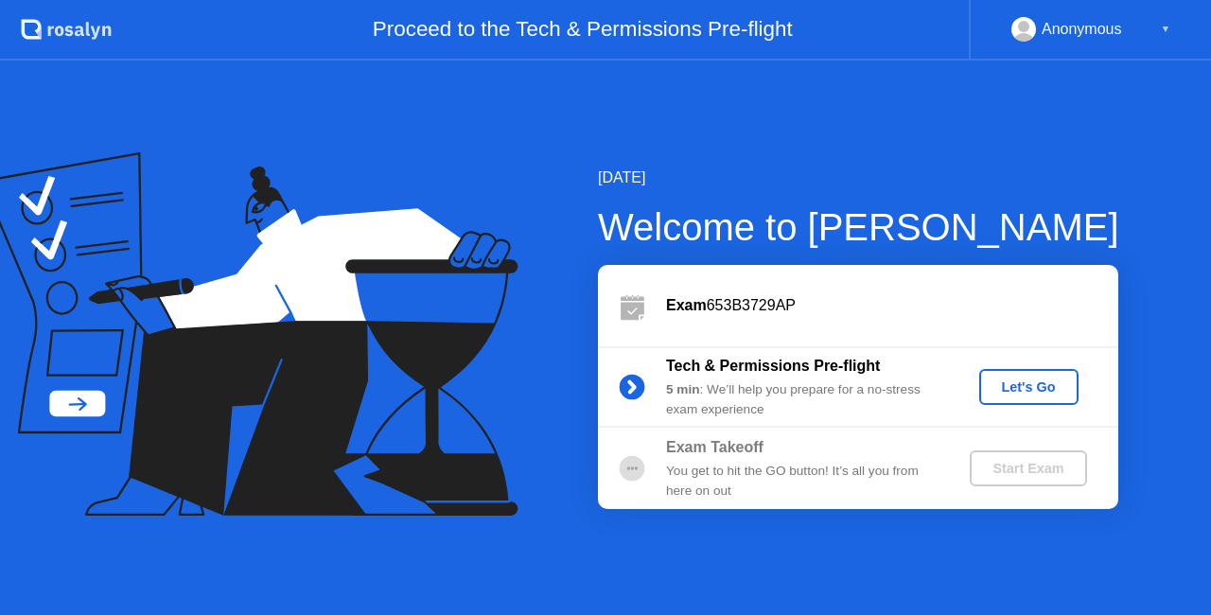
click at [632, 385] on icon at bounding box center [631, 387] width 5 height 10
drag, startPoint x: 632, startPoint y: 385, endPoint x: 696, endPoint y: 384, distance: 64.4
click at [632, 385] on icon at bounding box center [631, 387] width 5 height 10
click at [1032, 382] on div "Let's Go" at bounding box center [1029, 386] width 84 height 15
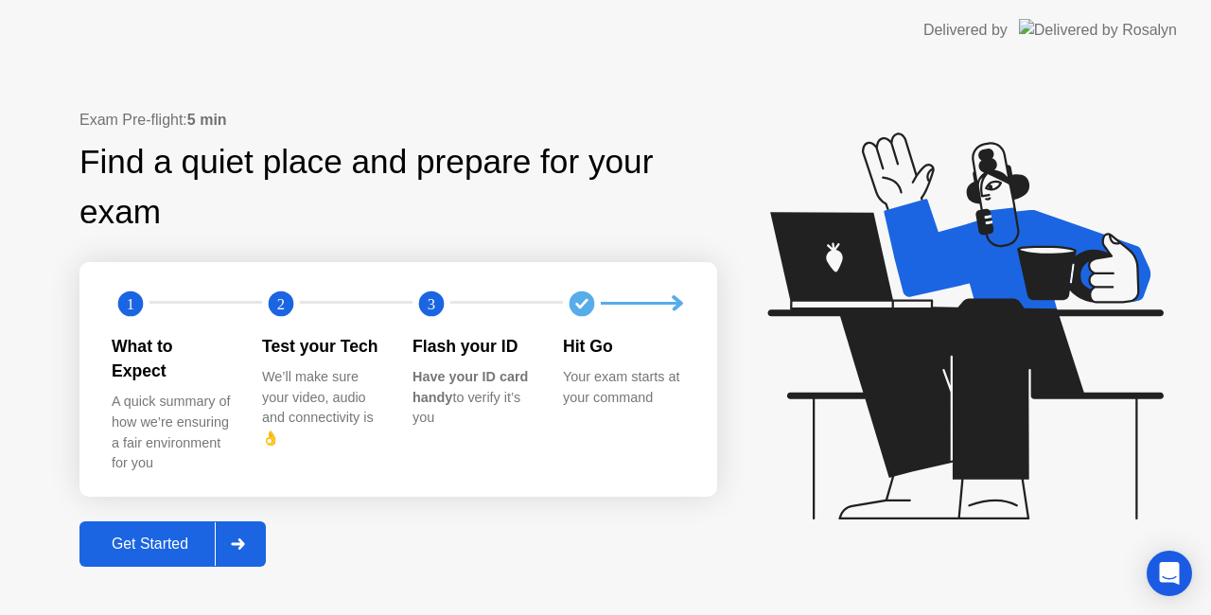
click at [151, 536] on div "Get Started" at bounding box center [150, 544] width 130 height 17
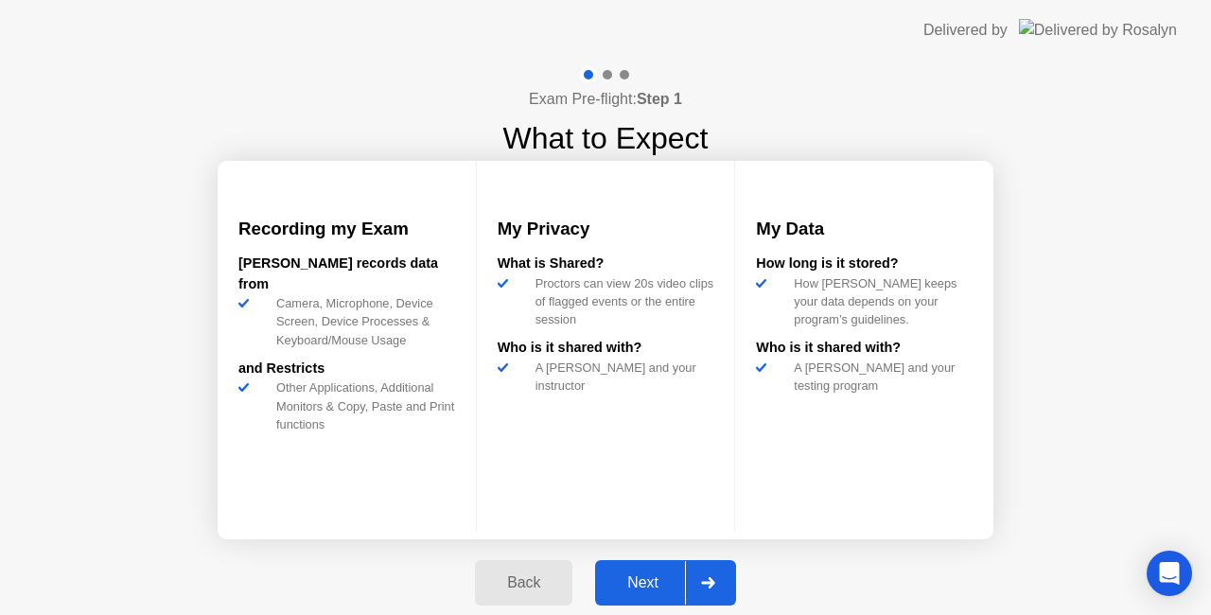
click at [651, 577] on div "Next" at bounding box center [643, 582] width 84 height 17
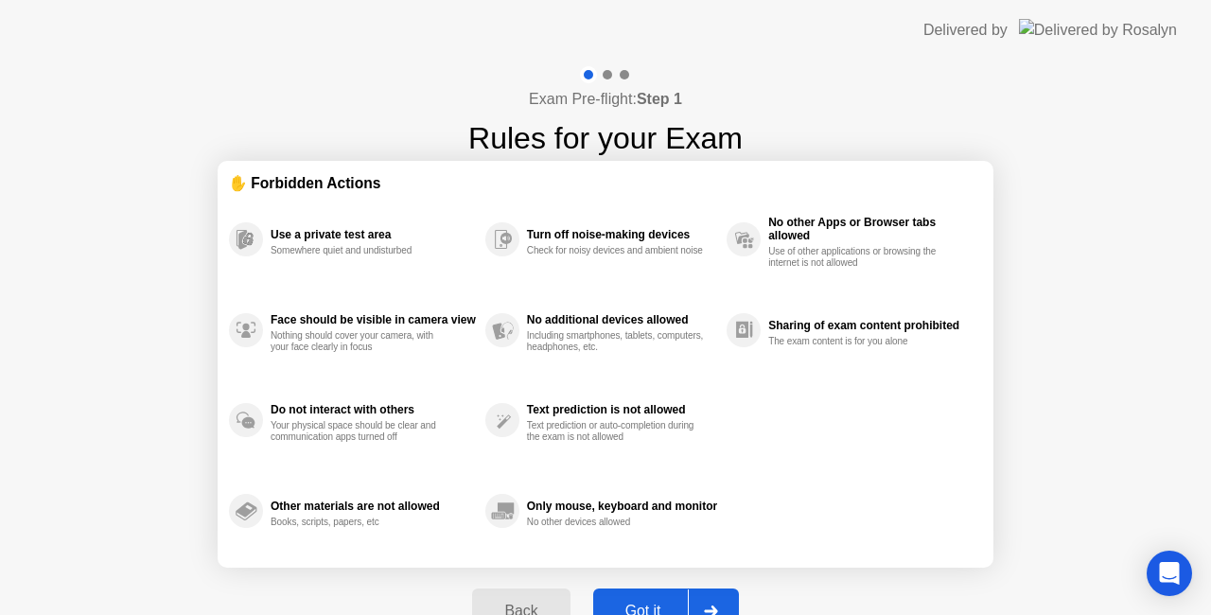
click at [637, 598] on button "Got it" at bounding box center [666, 611] width 146 height 45
select select "**********"
select select "*******"
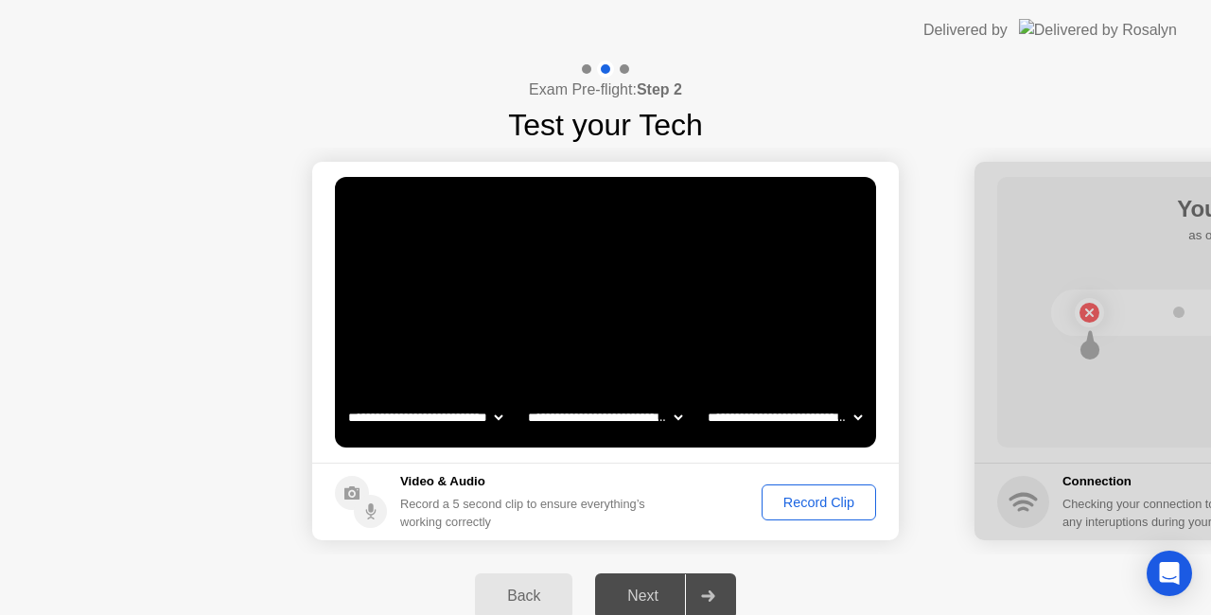
click at [816, 502] on div "Record Clip" at bounding box center [818, 502] width 101 height 15
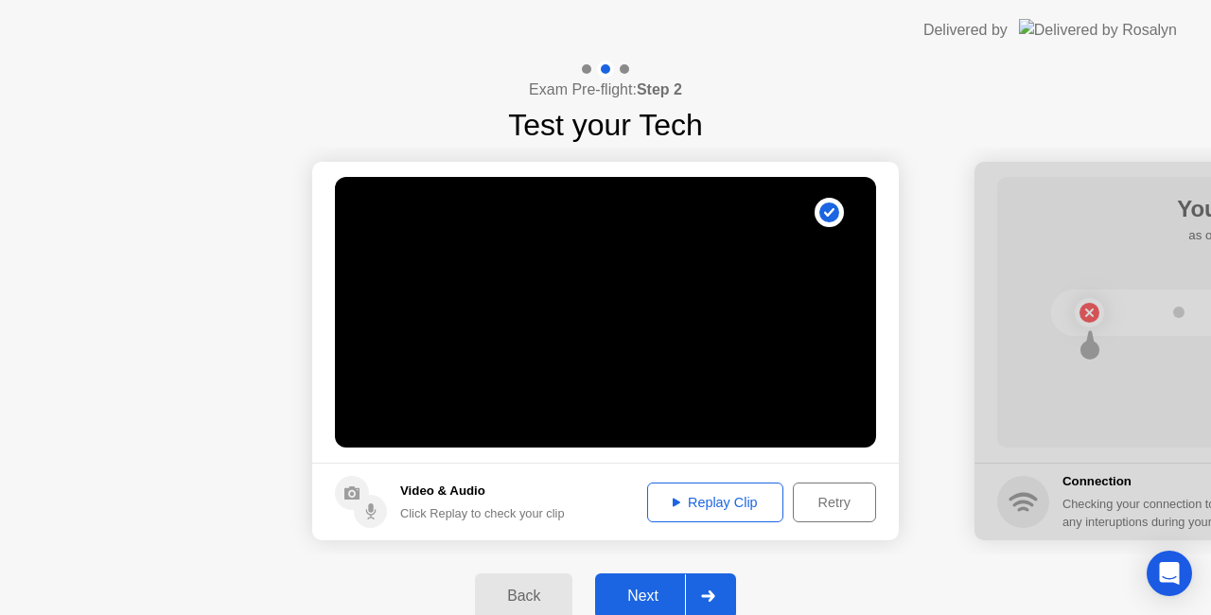
click at [660, 593] on div "Next" at bounding box center [643, 596] width 84 height 17
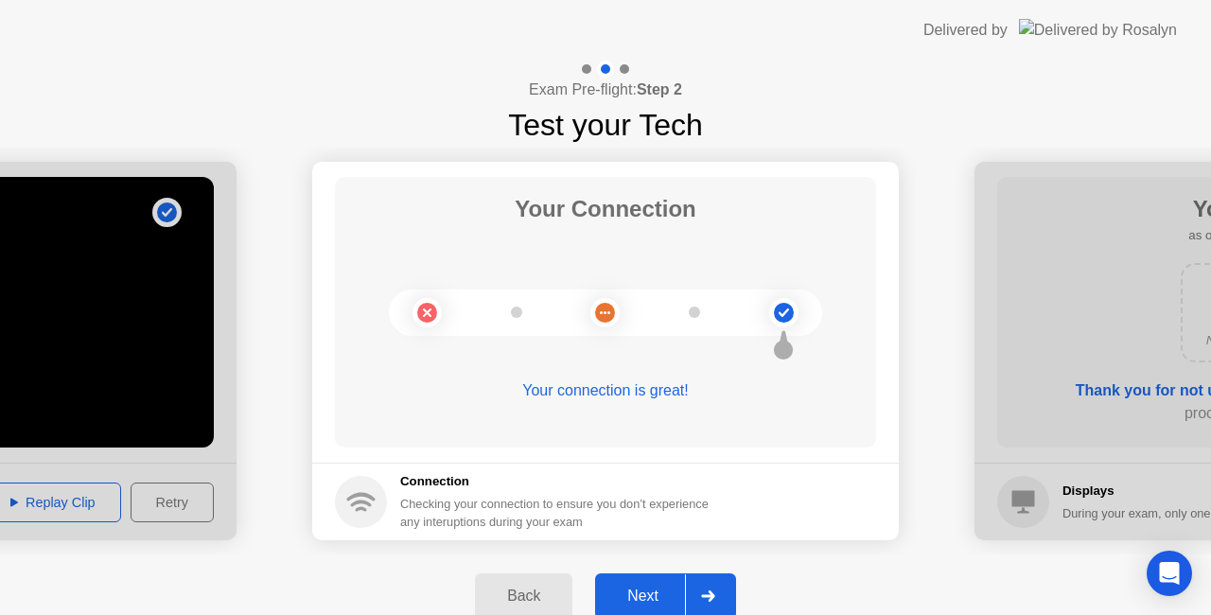
click at [643, 590] on div "Next" at bounding box center [643, 596] width 84 height 17
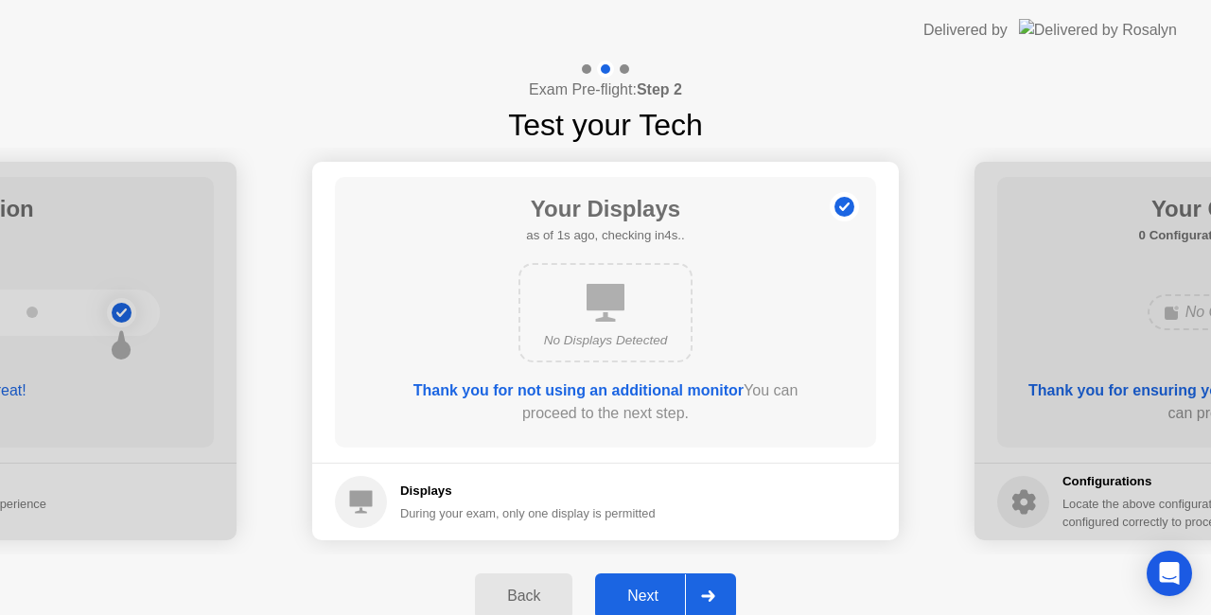
click at [643, 590] on div "Next" at bounding box center [643, 596] width 84 height 17
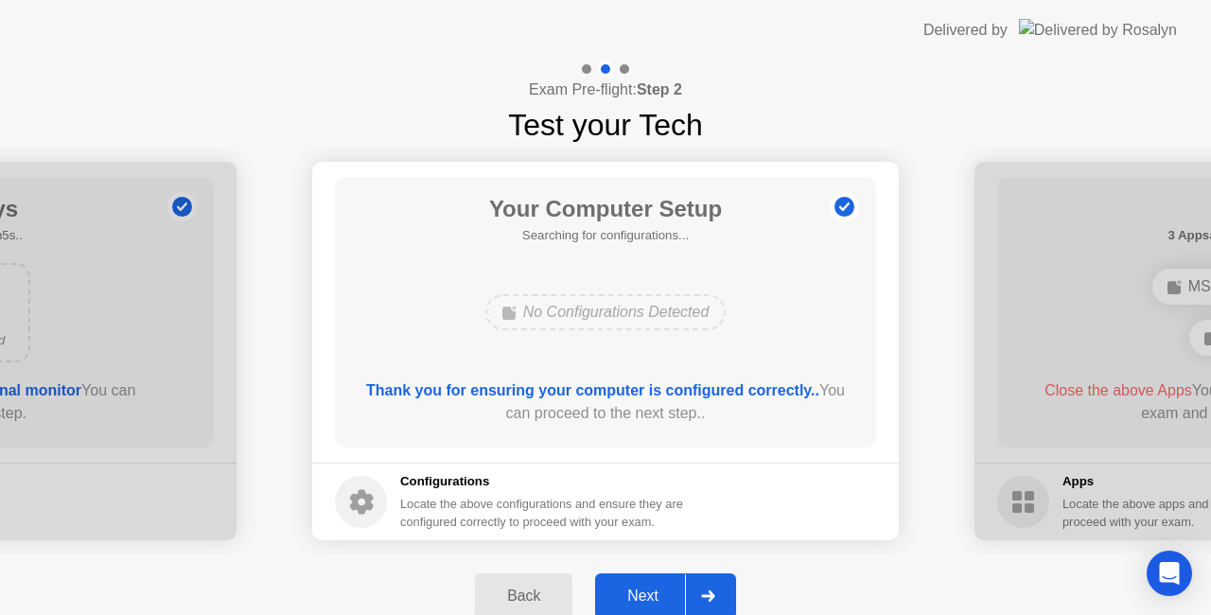
click at [643, 590] on div "Next" at bounding box center [643, 596] width 84 height 17
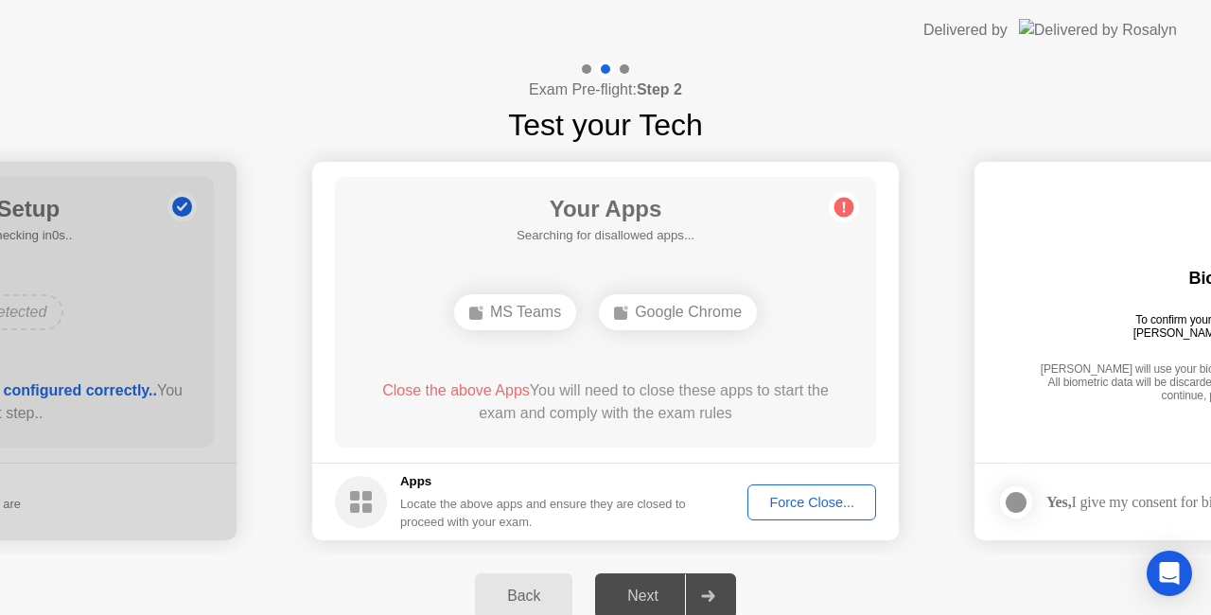
click at [789, 509] on div "Force Close..." at bounding box center [811, 502] width 115 height 15
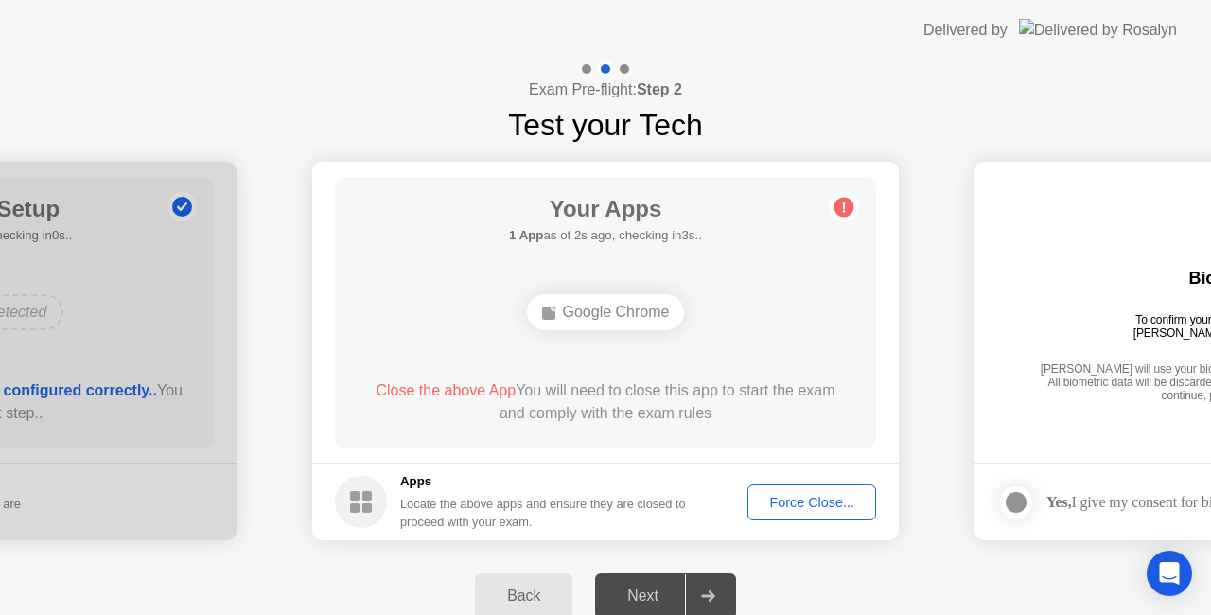
click at [813, 502] on div "Force Close..." at bounding box center [811, 502] width 115 height 15
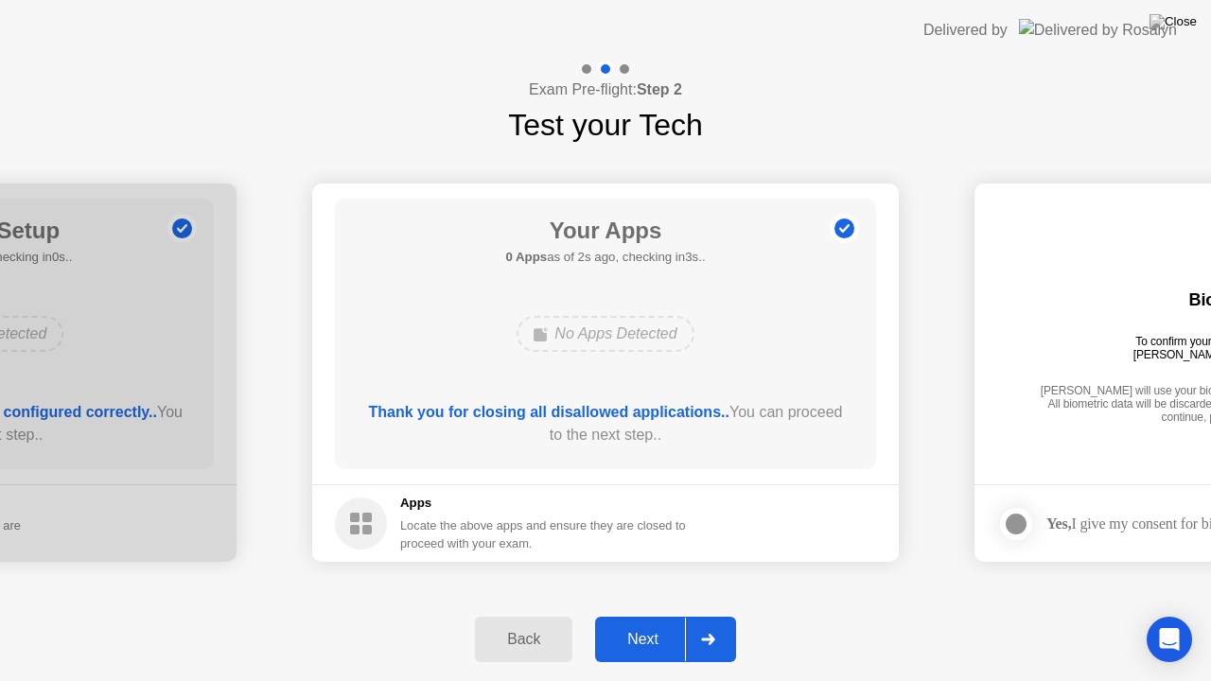
click at [642, 614] on div "Next" at bounding box center [643, 639] width 84 height 17
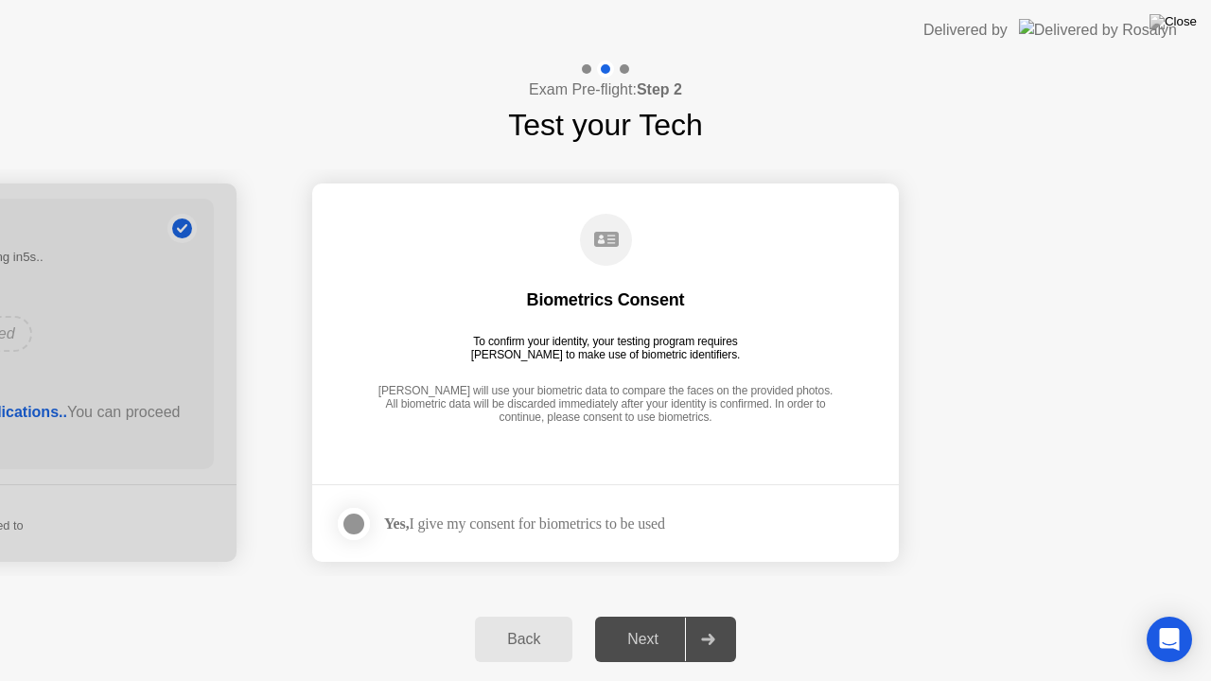
click at [467, 541] on div "Yes, I give my consent for biometrics to be used" at bounding box center [500, 524] width 330 height 38
click at [466, 520] on div "Yes, I give my consent for biometrics to be used" at bounding box center [524, 524] width 281 height 18
click at [363, 521] on div at bounding box center [354, 524] width 23 height 23
click at [643, 614] on div "Next" at bounding box center [643, 639] width 84 height 17
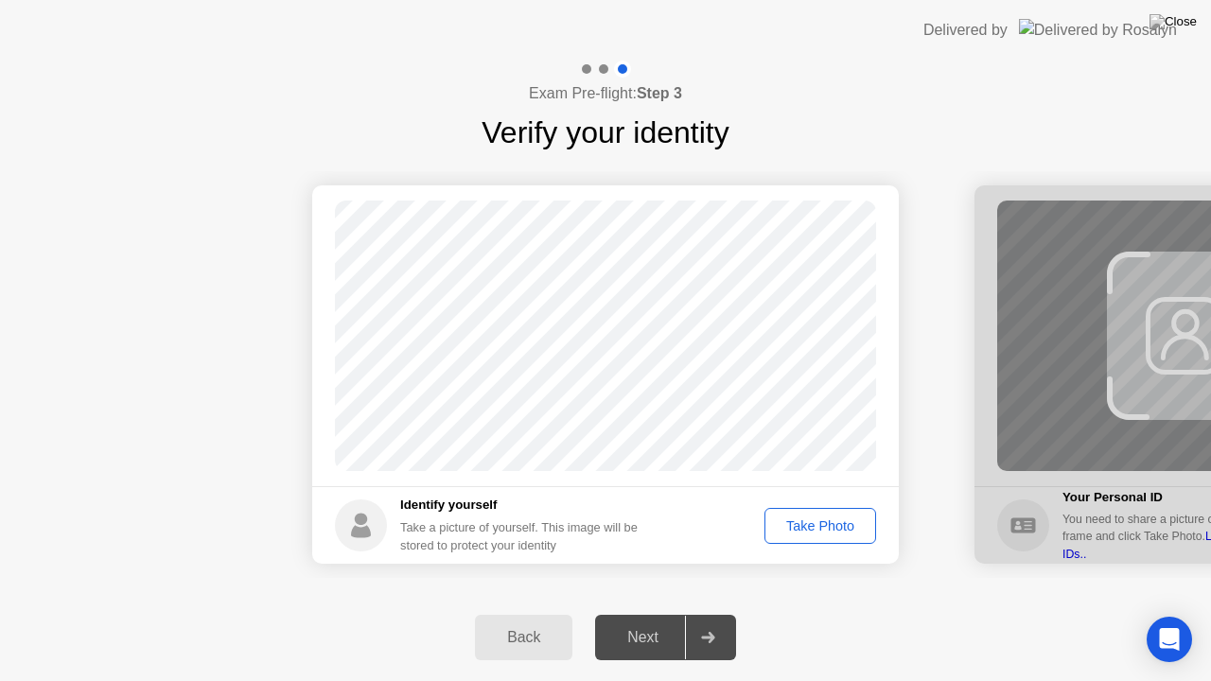
click at [817, 528] on div "Take Photo" at bounding box center [820, 526] width 98 height 15
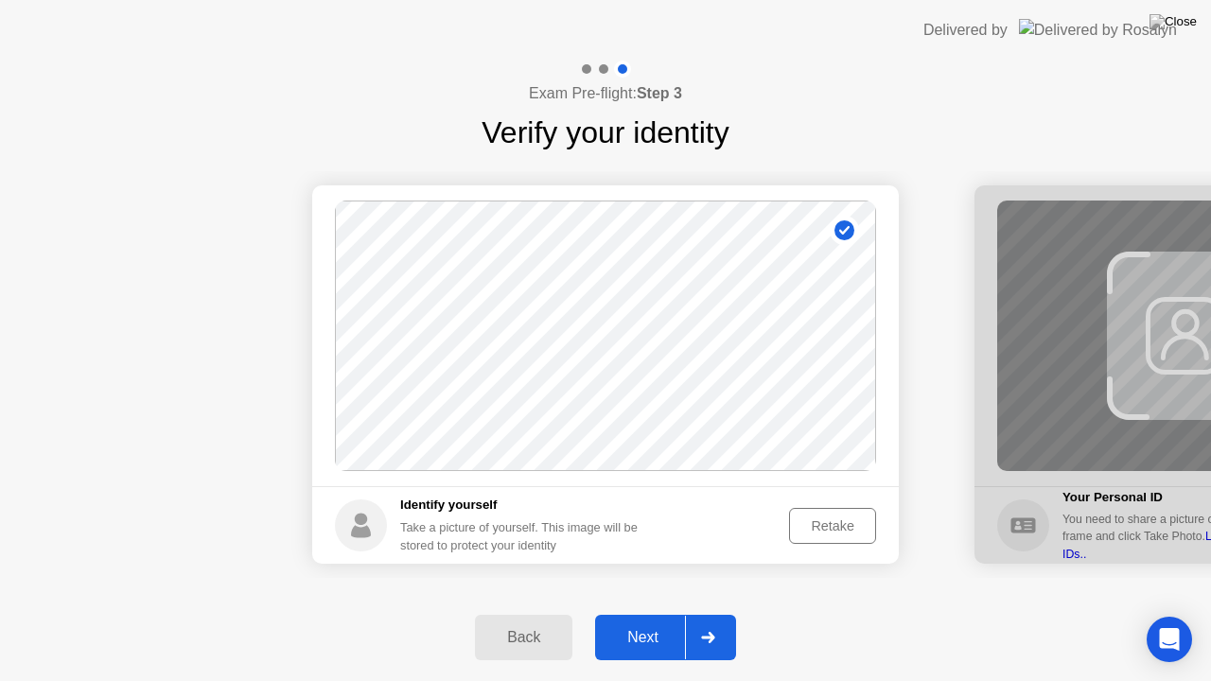
click at [642, 614] on div "Next" at bounding box center [643, 637] width 84 height 17
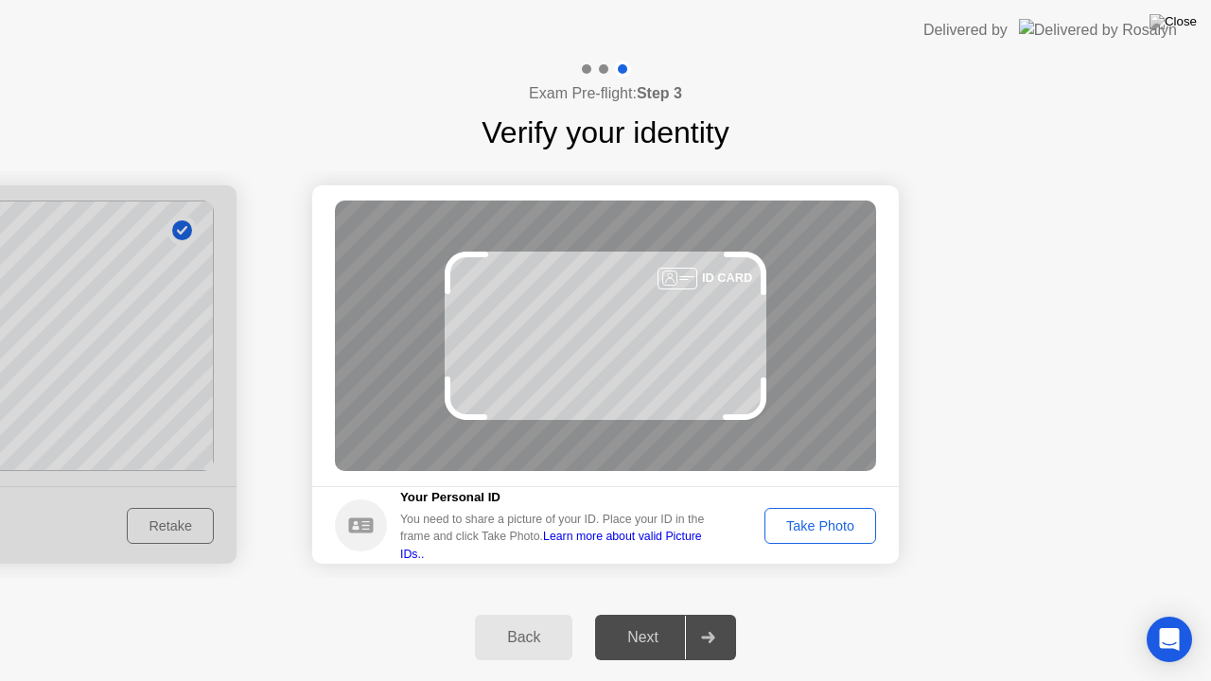
click at [822, 522] on div "Take Photo" at bounding box center [820, 526] width 98 height 15
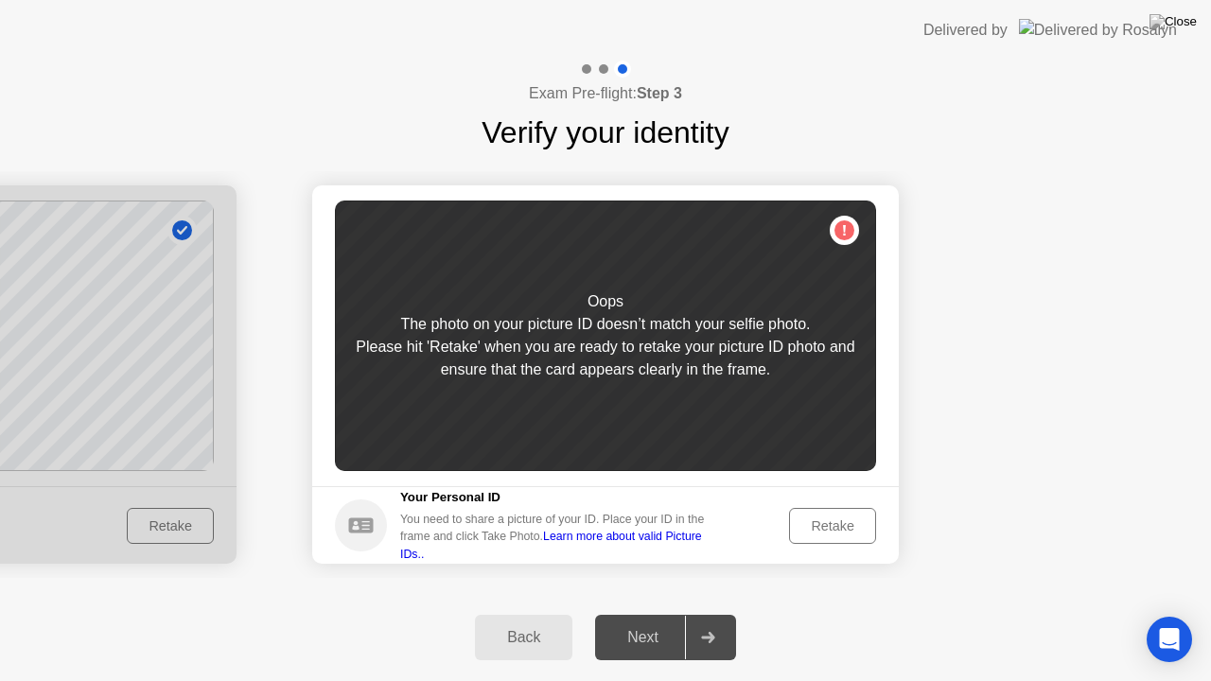
click at [823, 522] on div "Retake" at bounding box center [833, 526] width 74 height 15
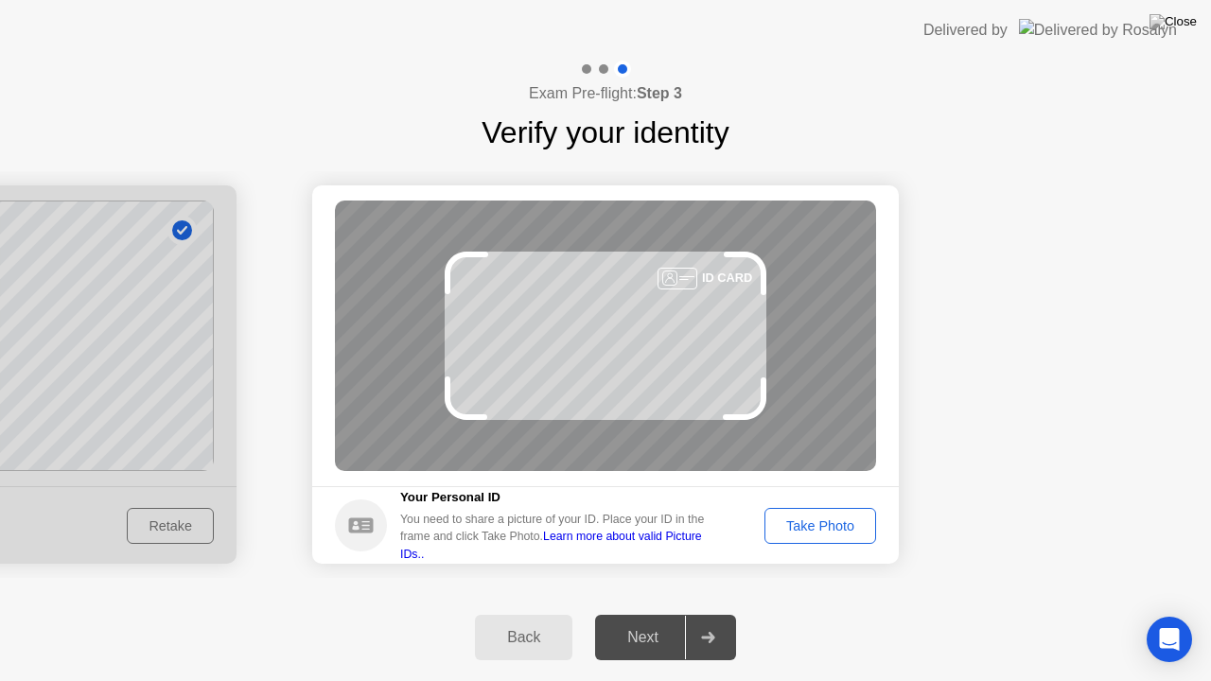
click at [835, 519] on div "Take Photo" at bounding box center [820, 526] width 98 height 15
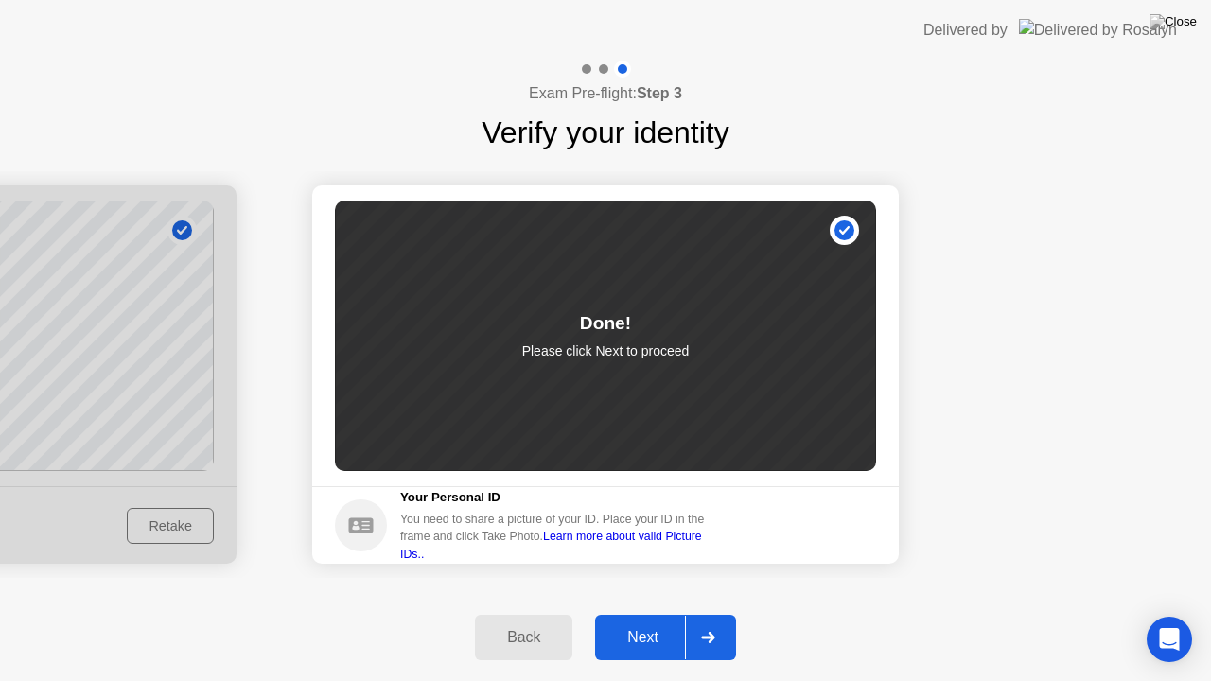
click at [646, 614] on div "Next" at bounding box center [643, 637] width 84 height 17
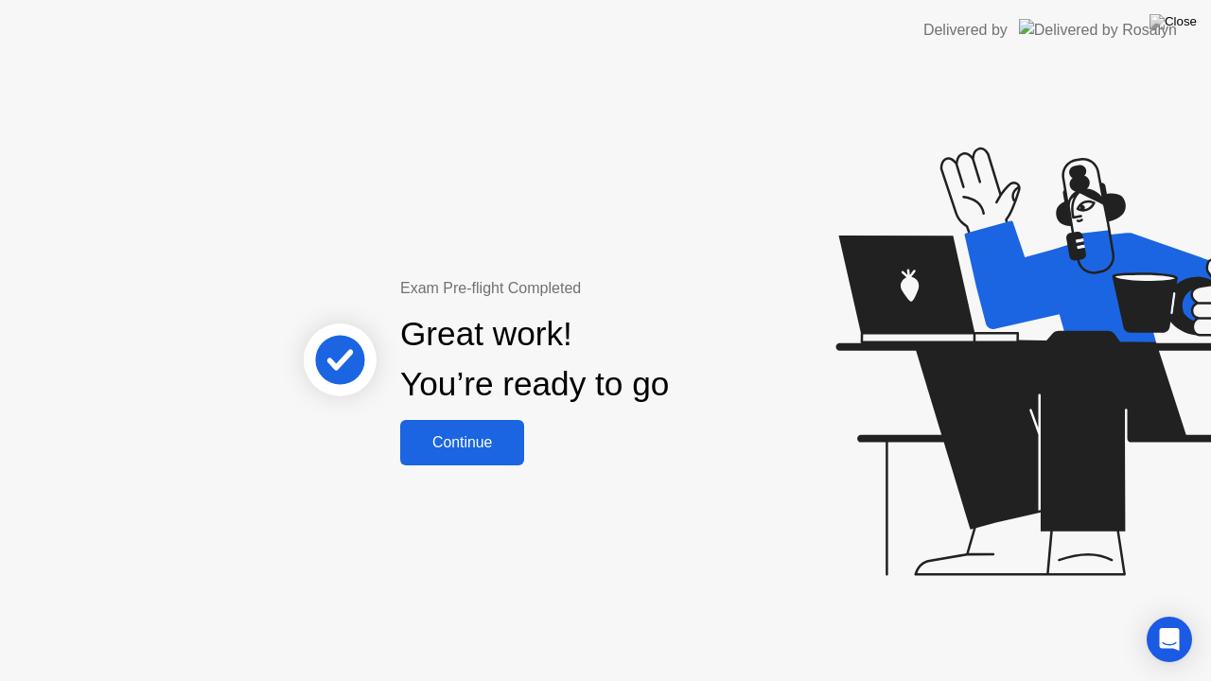
click at [471, 447] on div "Continue" at bounding box center [462, 442] width 113 height 17
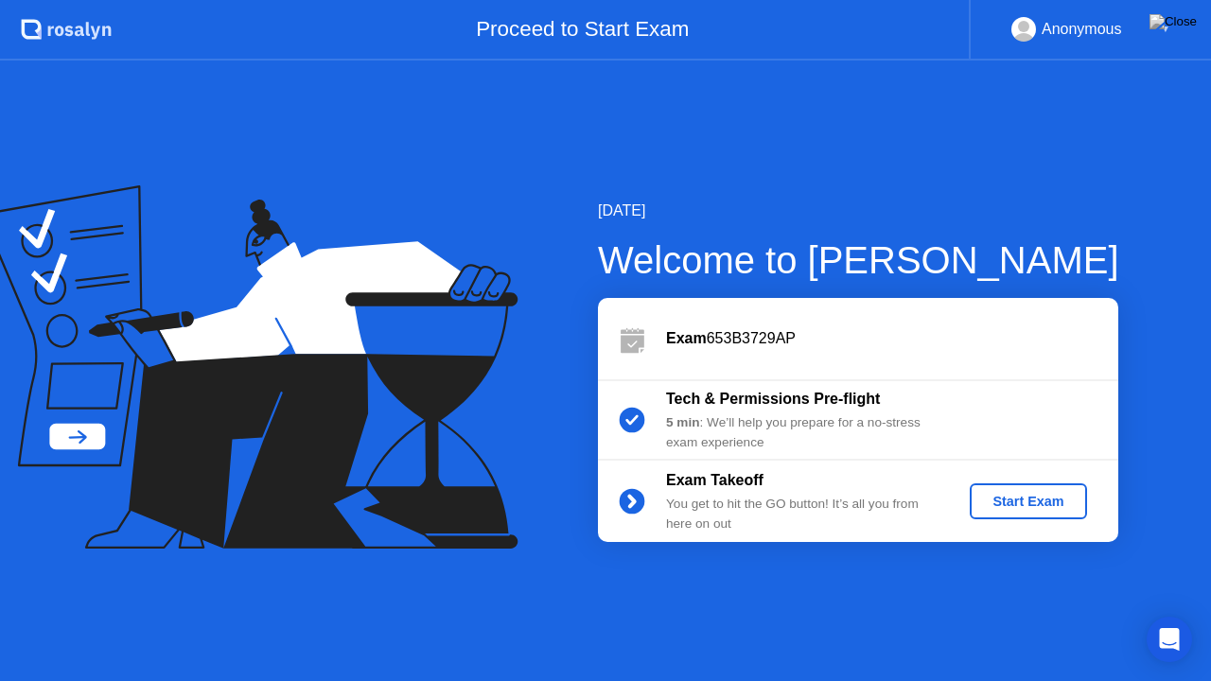
click at [1053, 507] on div "Start Exam" at bounding box center [1027, 501] width 101 height 15
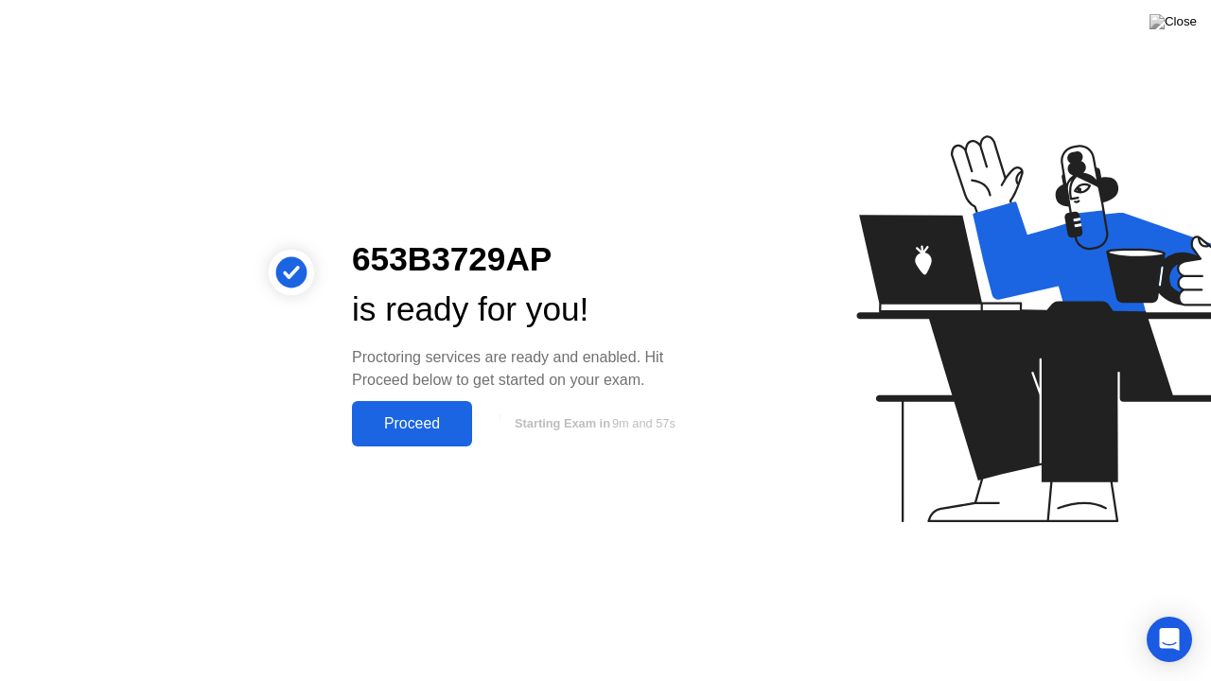
click at [410, 423] on div "Proceed" at bounding box center [412, 423] width 109 height 17
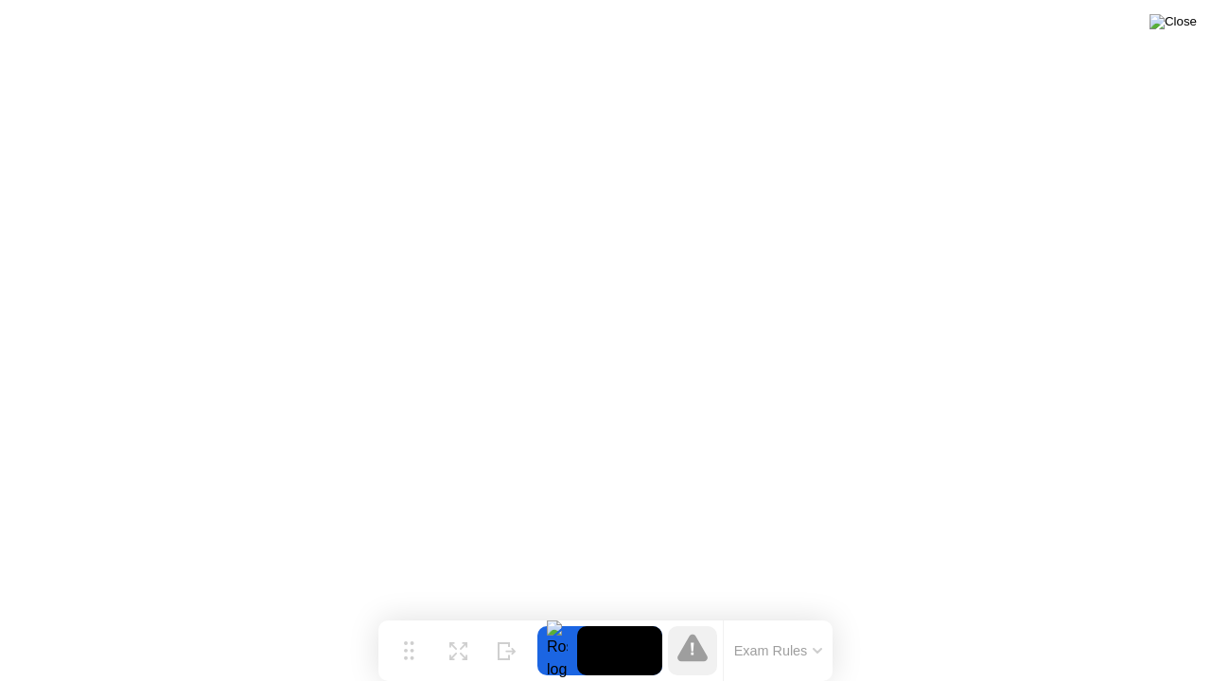
click at [1185, 24] on img at bounding box center [1173, 21] width 47 height 15
